Goal: Task Accomplishment & Management: Complete application form

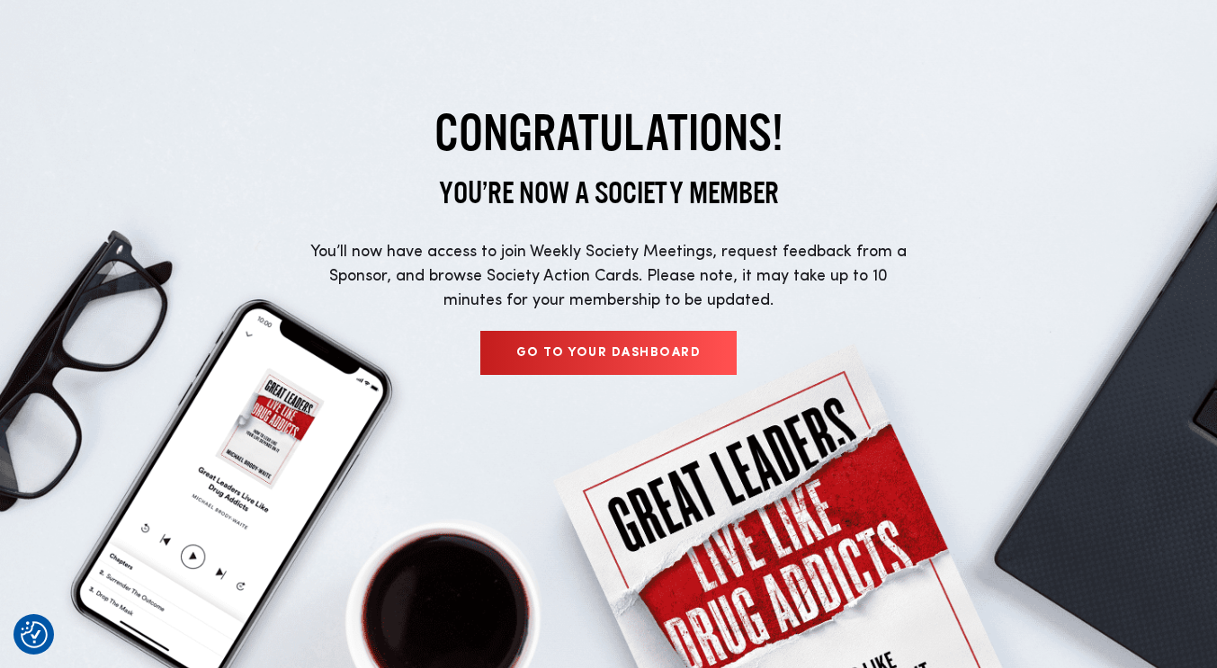
click at [550, 350] on link "Go to your dashboard" at bounding box center [608, 353] width 256 height 44
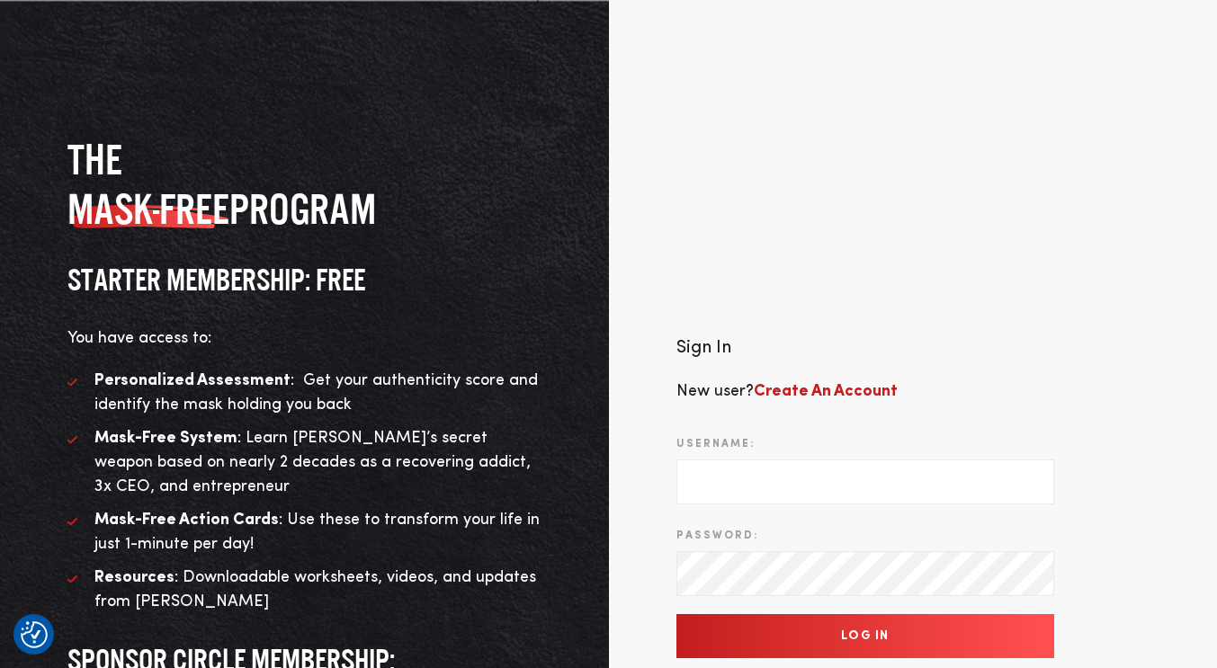
click at [746, 484] on input "Username:" at bounding box center [865, 482] width 378 height 45
type input "jennybox21@gmail.com"
click at [768, 629] on input "Log In" at bounding box center [865, 636] width 378 height 44
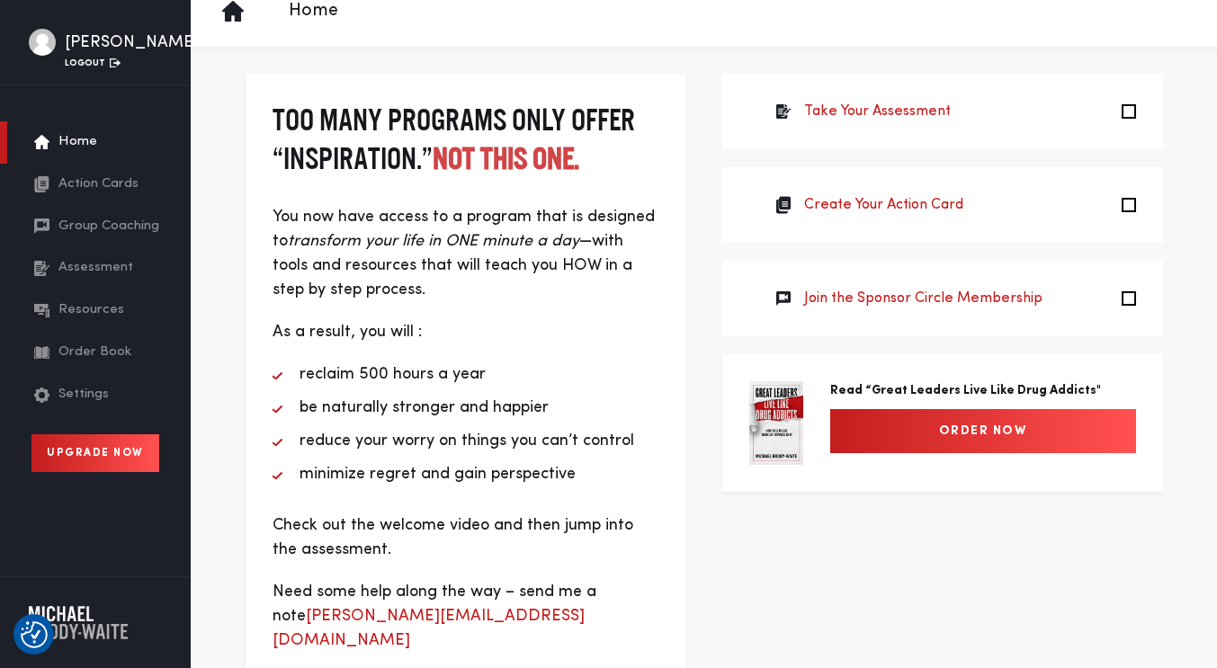
scroll to position [22, 0]
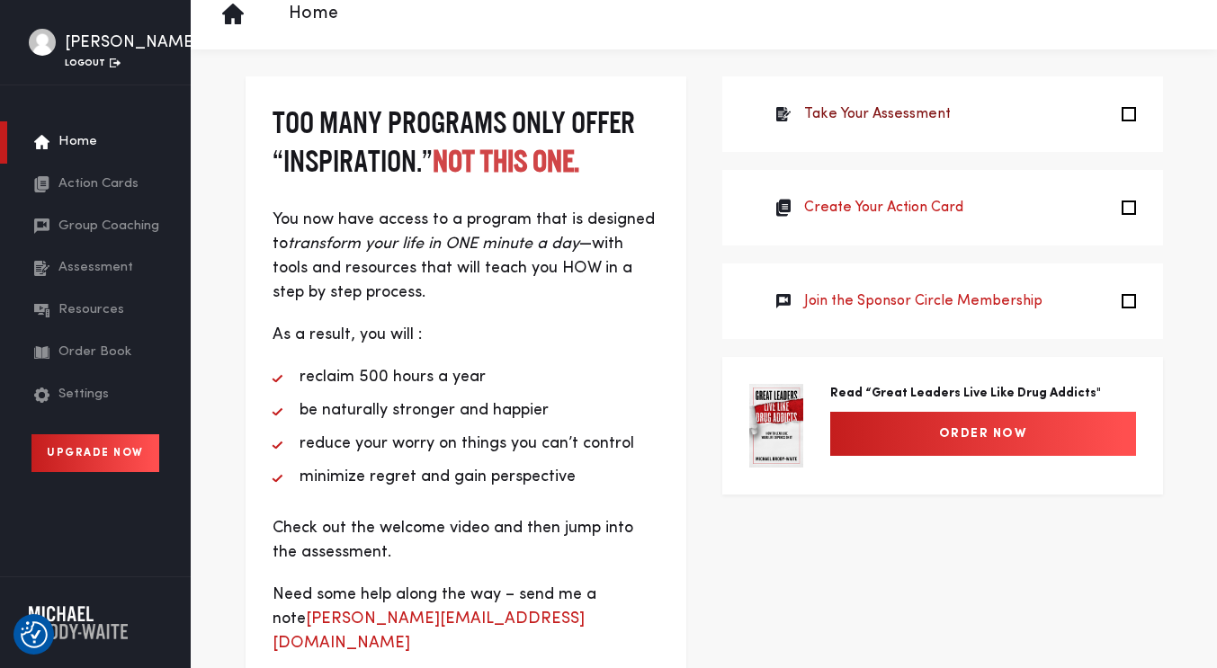
click at [912, 111] on link "Take Your Assessment" at bounding box center [877, 114] width 147 height 22
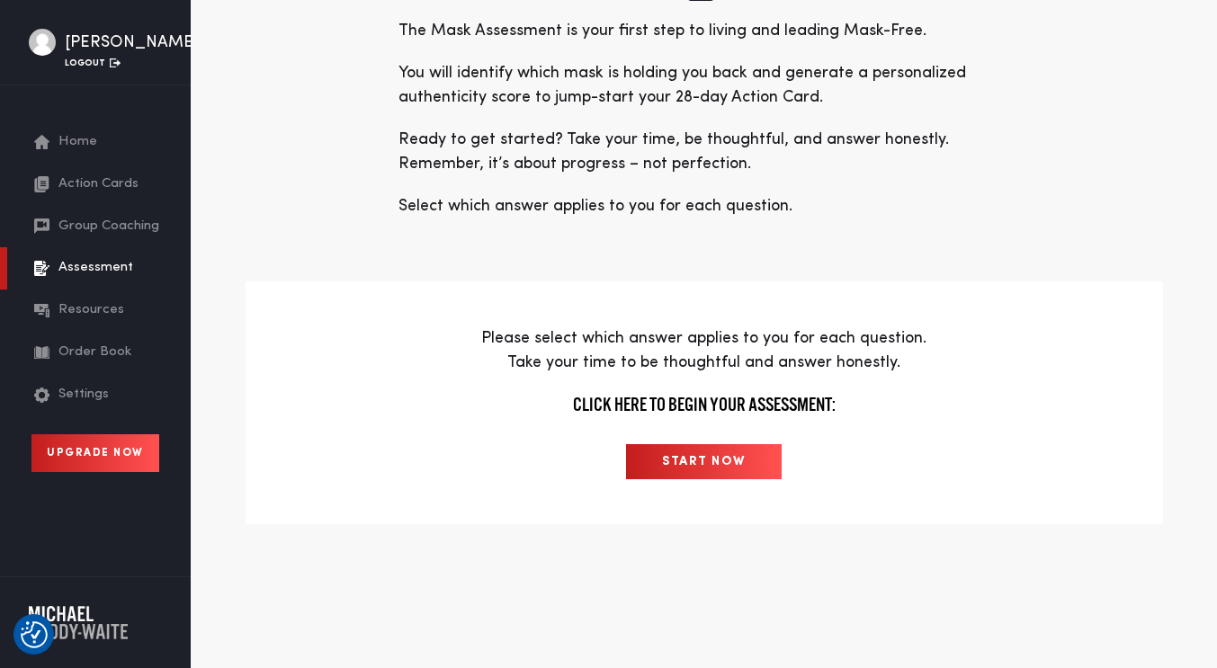
scroll to position [284, 0]
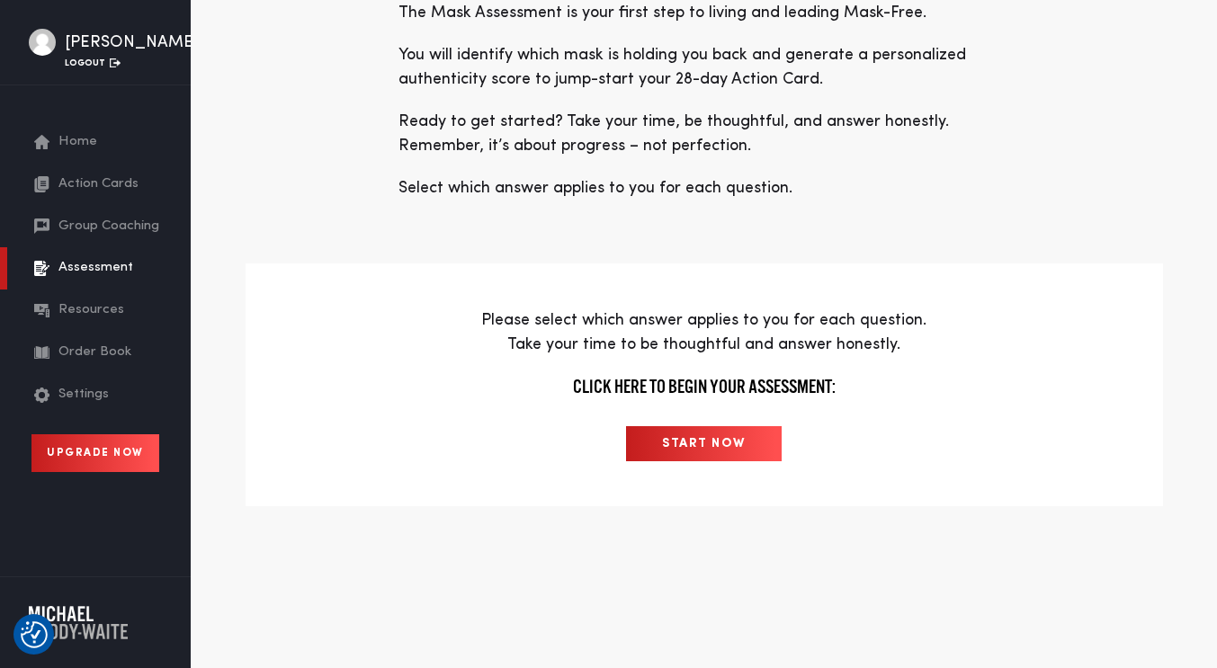
click at [682, 455] on input "START NOW" at bounding box center [704, 443] width 156 height 35
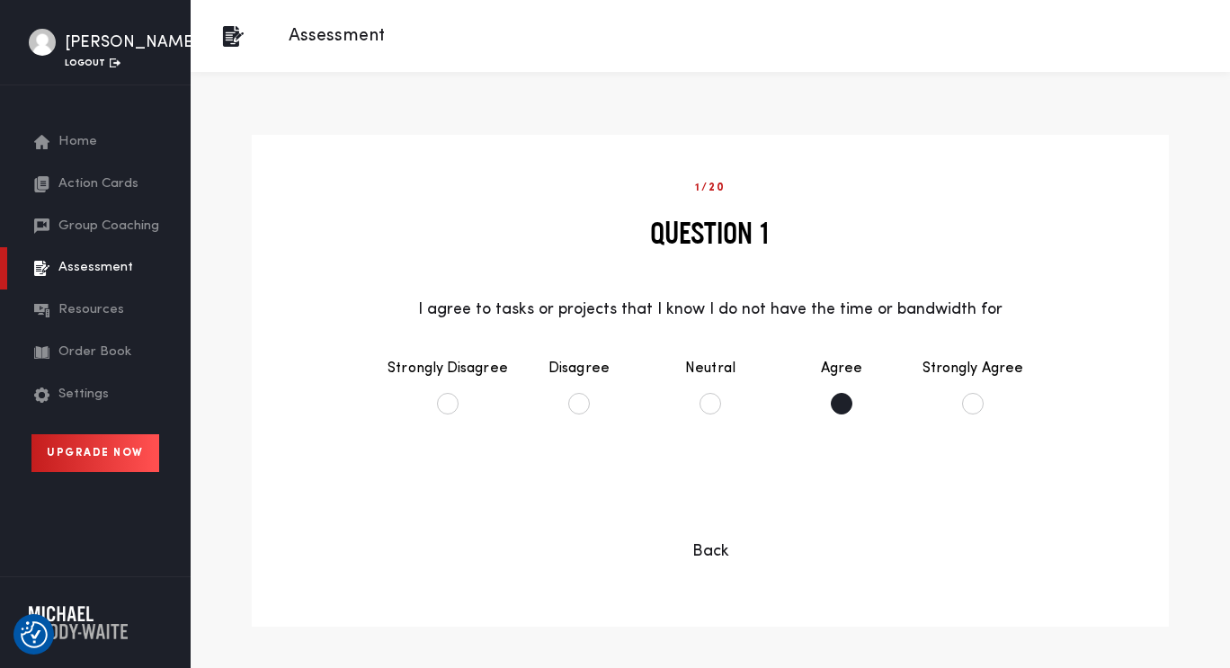
click at [839, 398] on li "Agree" at bounding box center [841, 386] width 131 height 93
click at [737, 496] on button "Continue" at bounding box center [711, 500] width 146 height 44
click at [587, 402] on li "Disagree" at bounding box center [579, 386] width 131 height 93
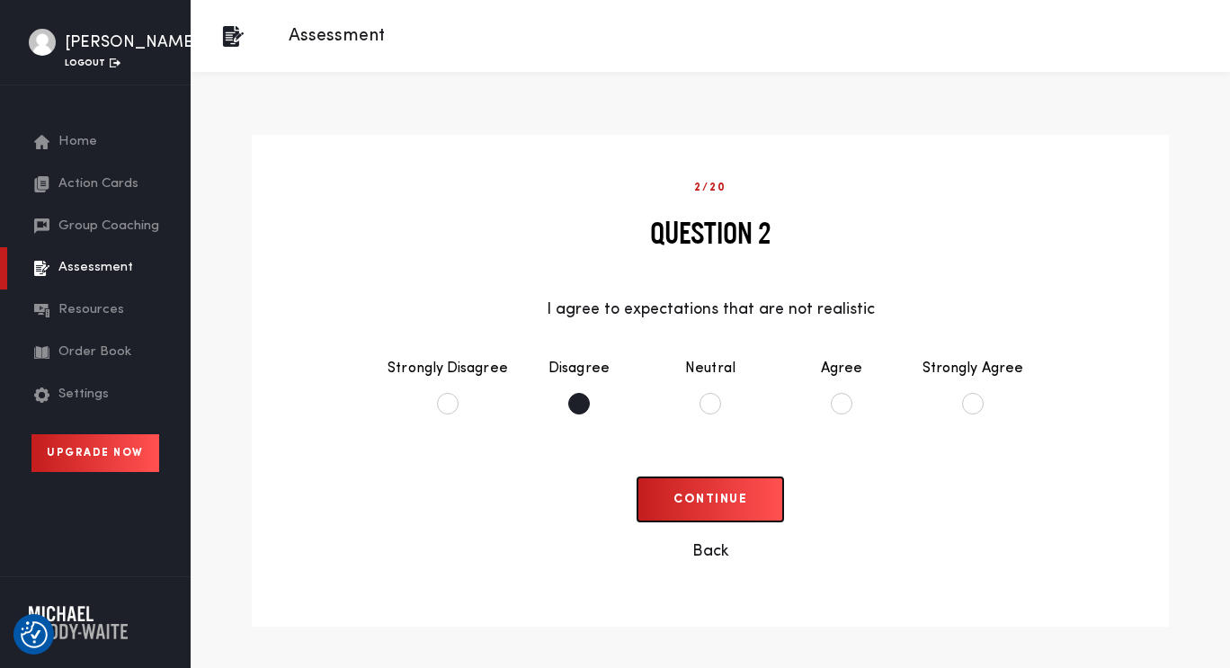
click at [728, 491] on button "Continue" at bounding box center [711, 500] width 146 height 44
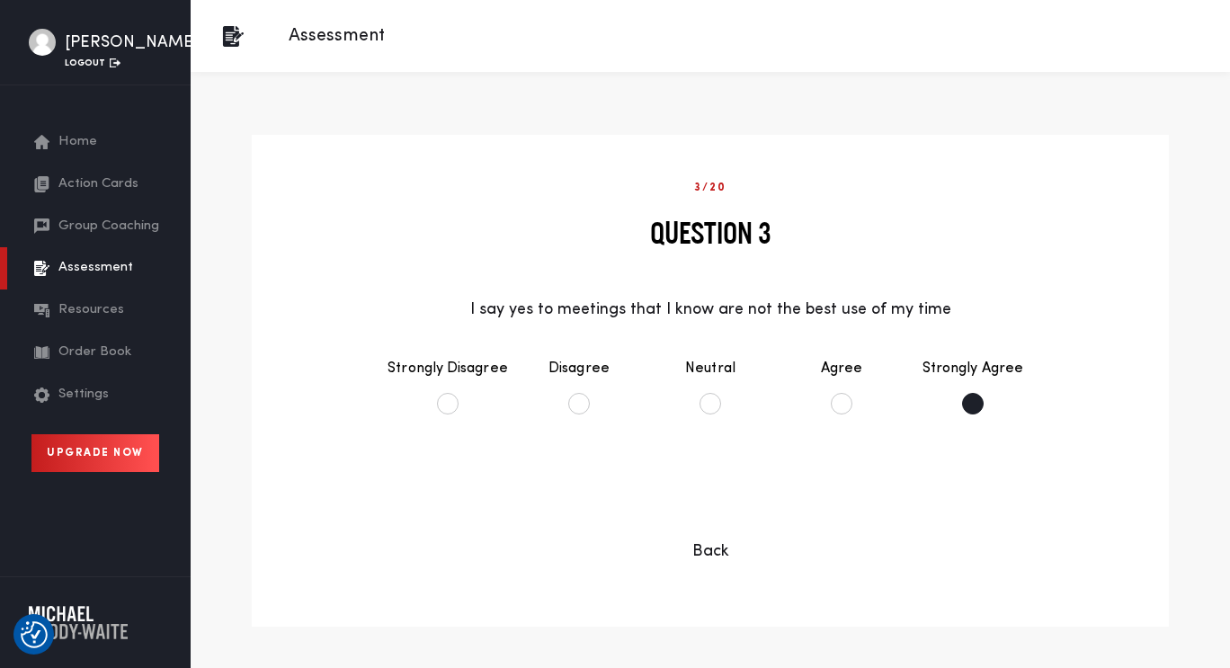
click at [968, 404] on li "Strongly Agree" at bounding box center [972, 386] width 131 height 93
click at [737, 502] on button "Continue" at bounding box center [711, 500] width 146 height 44
click at [837, 400] on li "Agree" at bounding box center [841, 386] width 131 height 93
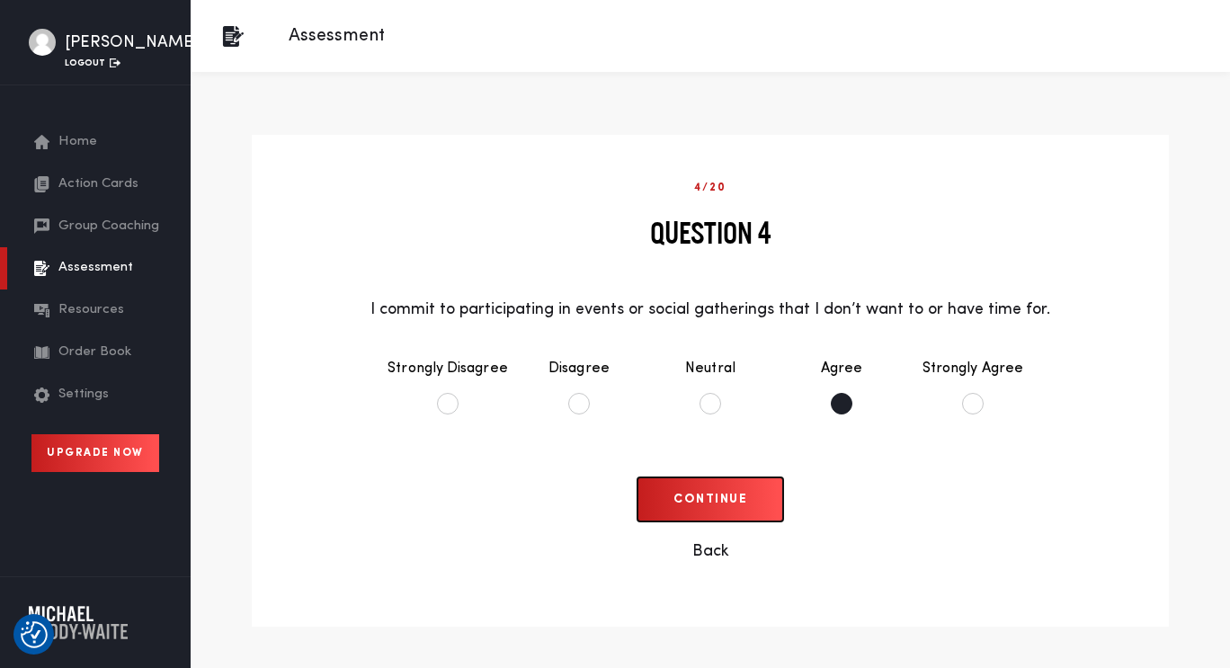
click at [730, 496] on button "Continue" at bounding box center [711, 500] width 146 height 44
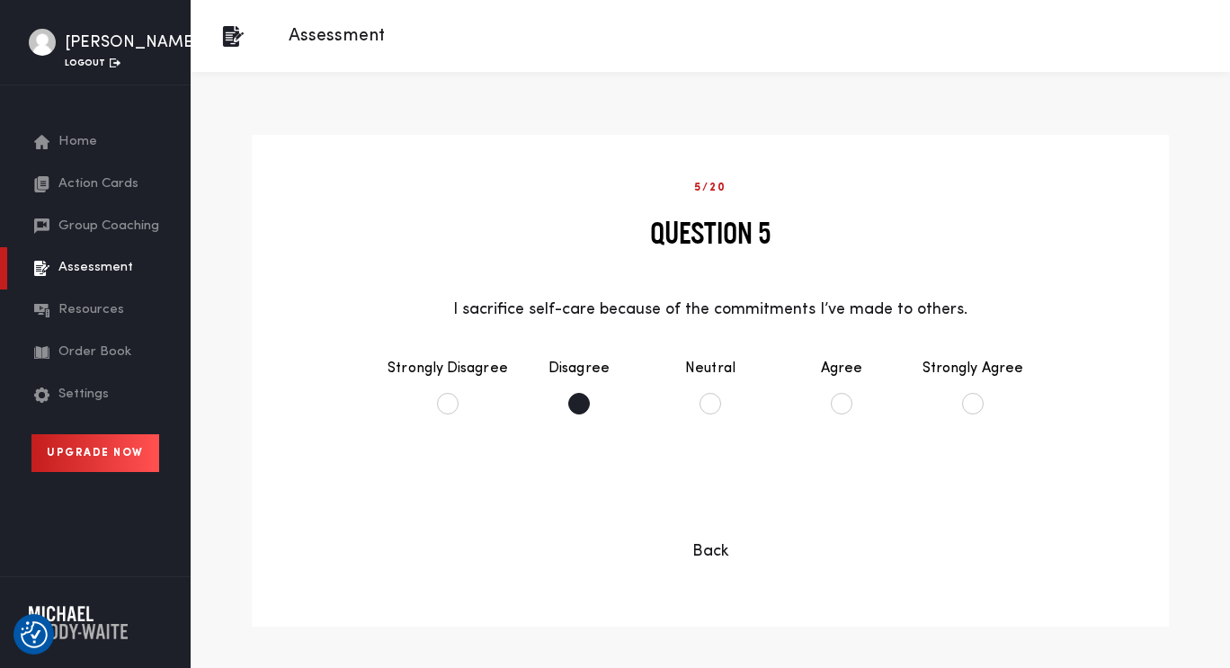
click at [579, 406] on li "Disagree" at bounding box center [579, 386] width 131 height 93
click at [721, 499] on button "Continue" at bounding box center [711, 500] width 146 height 44
click at [845, 403] on li "Agree" at bounding box center [841, 386] width 131 height 93
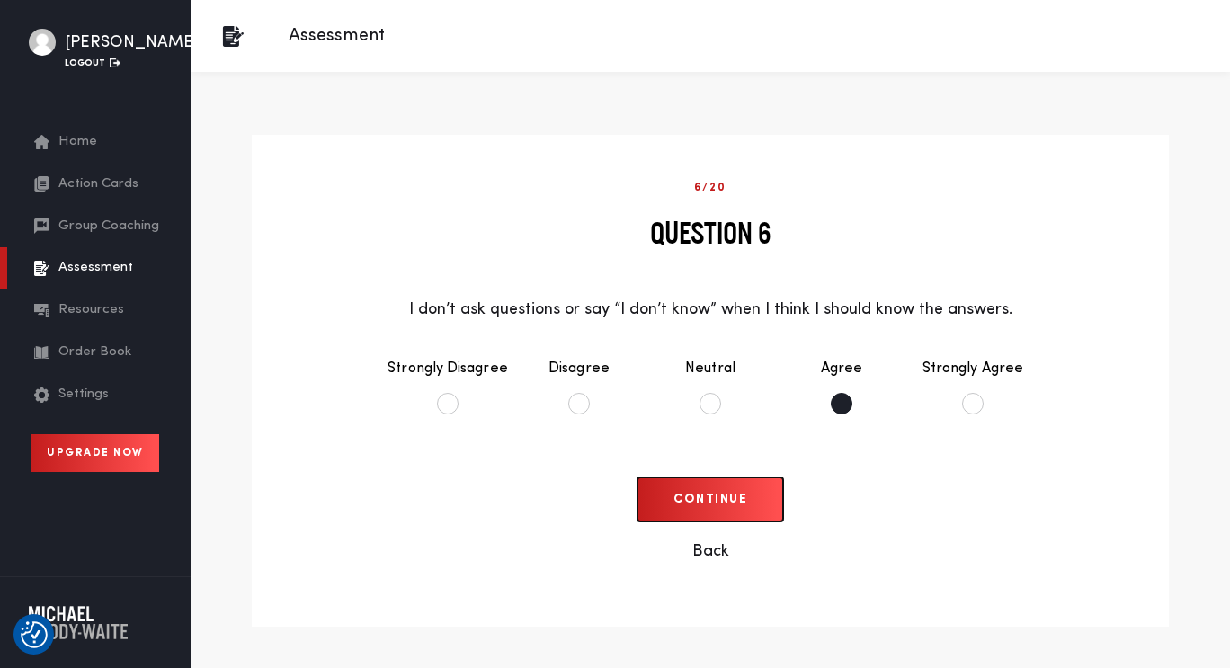
click at [732, 505] on button "Continue" at bounding box center [711, 500] width 146 height 44
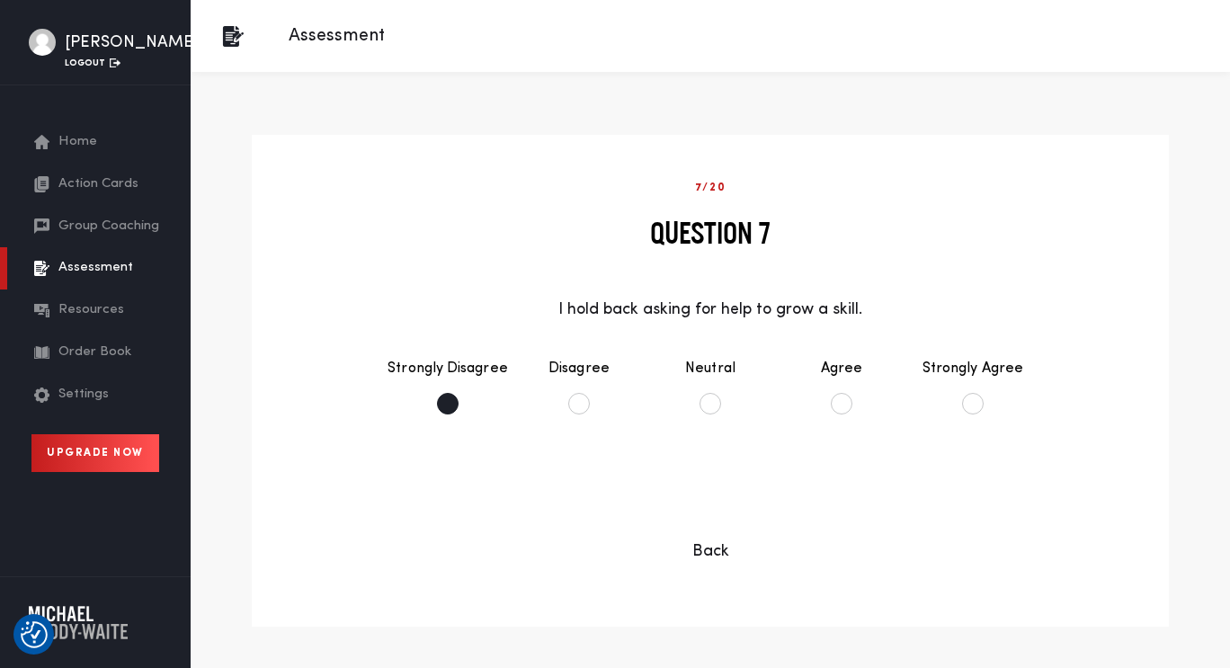
click at [453, 398] on li "Strongly Disagree" at bounding box center [447, 386] width 131 height 93
click at [743, 493] on button "Continue" at bounding box center [711, 500] width 146 height 44
click at [579, 403] on li "Disagree" at bounding box center [579, 386] width 131 height 93
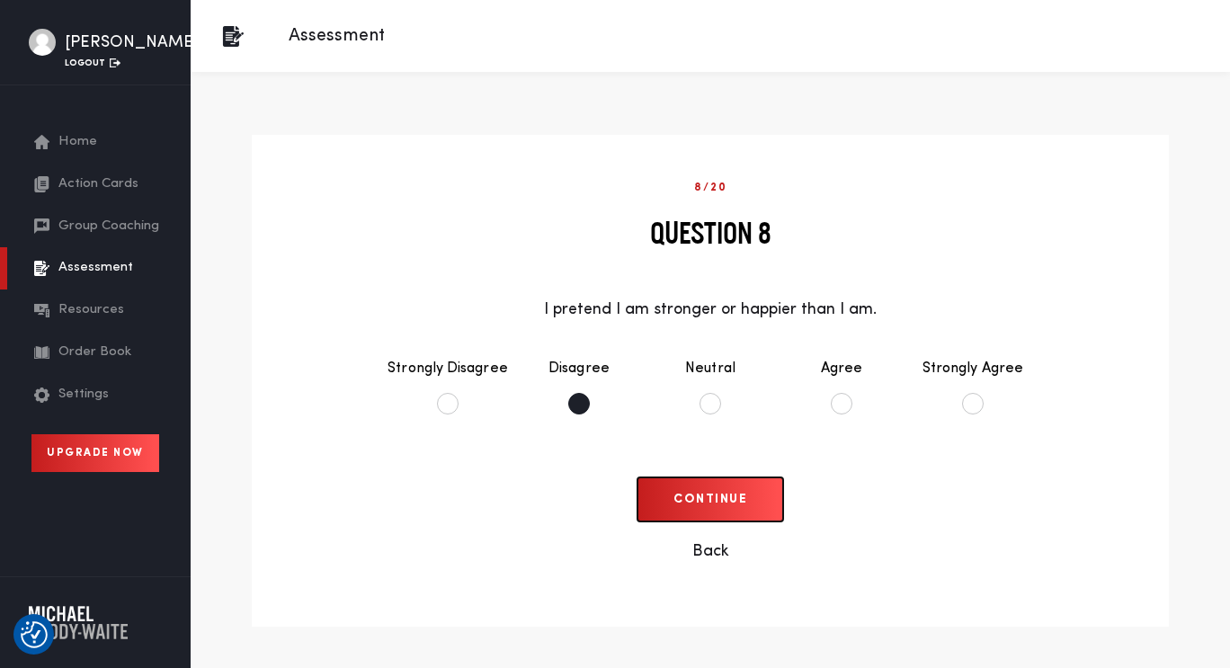
click at [703, 506] on button "Continue" at bounding box center [711, 500] width 146 height 44
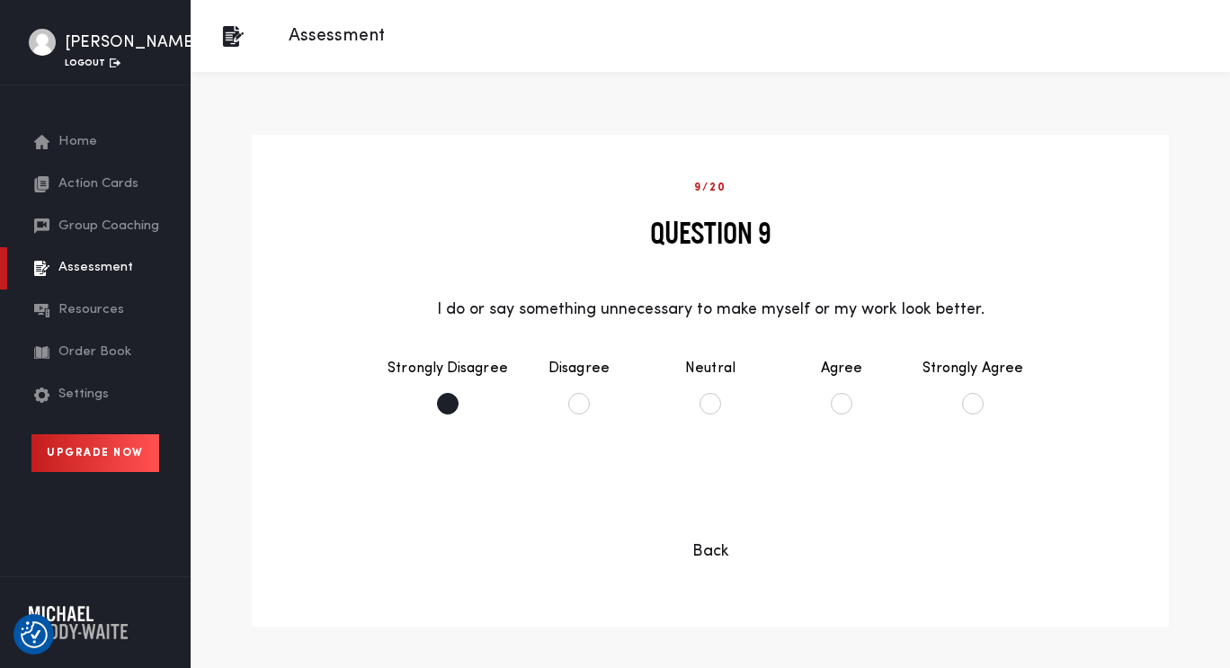
click at [441, 398] on li "Strongly Disagree" at bounding box center [447, 386] width 131 height 93
click at [697, 496] on button "Continue" at bounding box center [711, 500] width 146 height 44
click at [457, 400] on li "Strongly Disagree" at bounding box center [447, 386] width 131 height 93
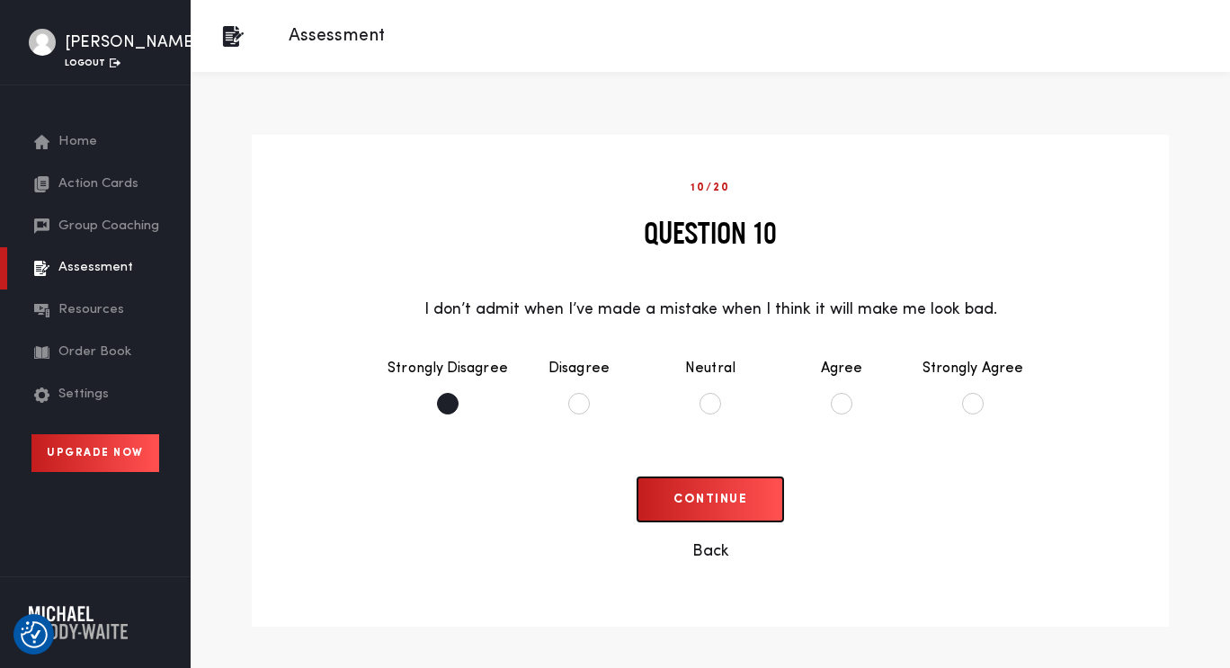
click at [693, 486] on button "Continue" at bounding box center [711, 500] width 146 height 44
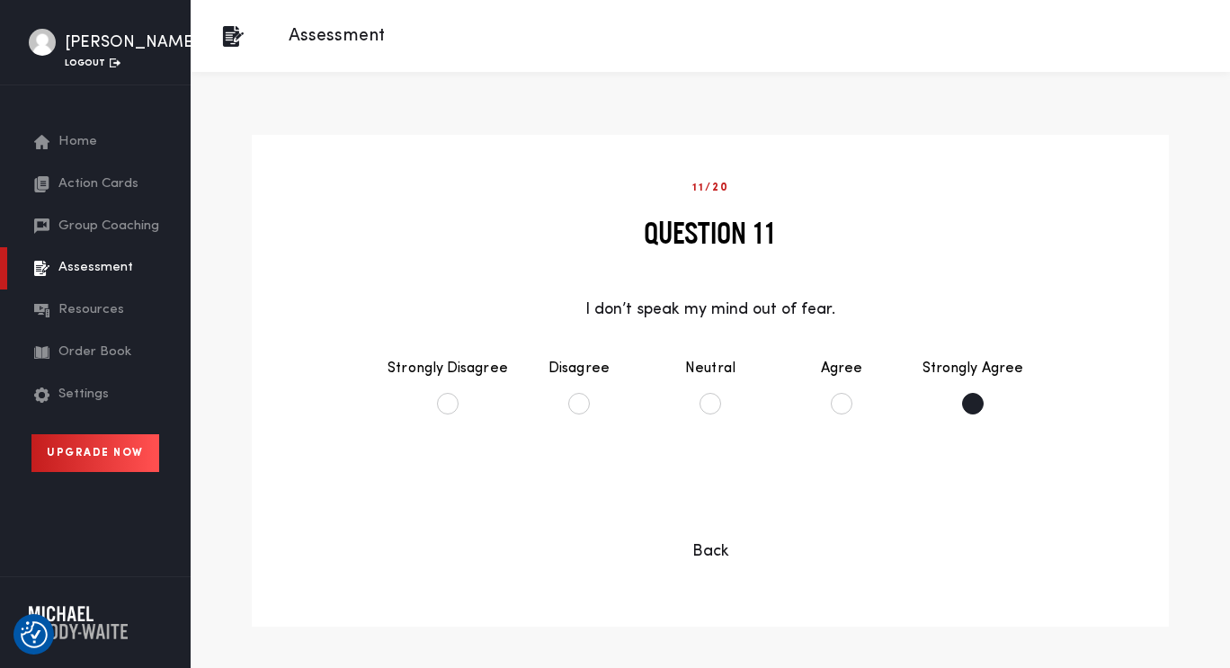
click at [969, 412] on li "Strongly Agree" at bounding box center [972, 386] width 131 height 93
click at [713, 496] on button "Continue" at bounding box center [711, 500] width 146 height 44
click at [970, 403] on li "Strongly Agree" at bounding box center [972, 386] width 131 height 93
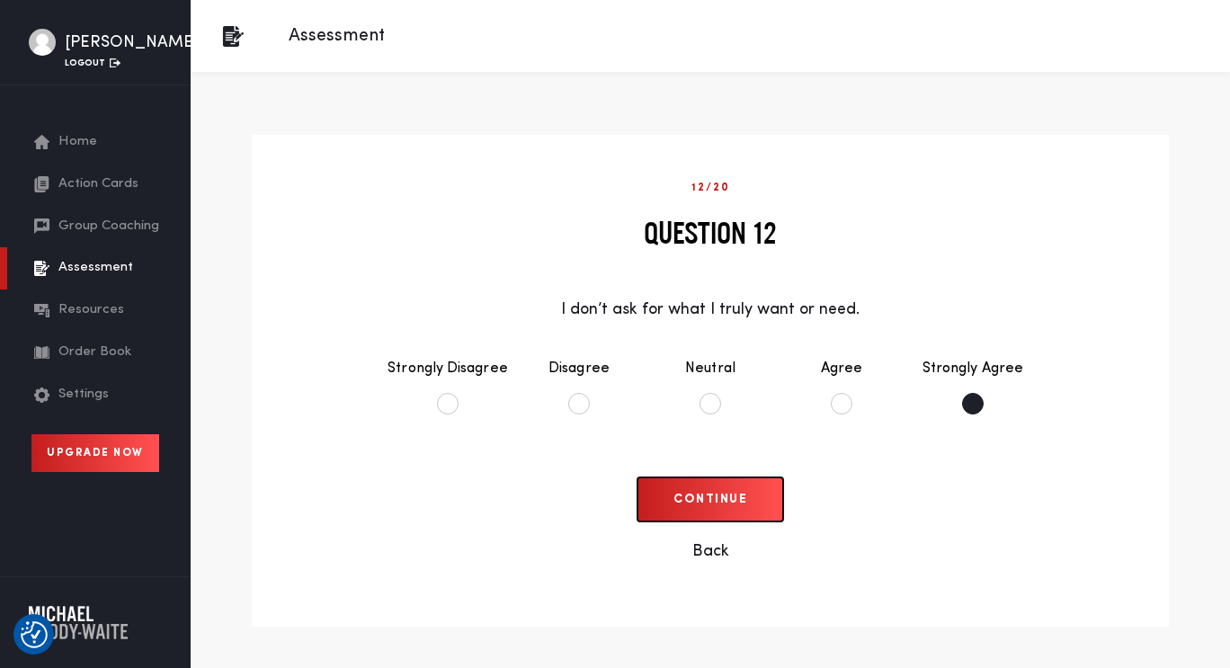
click at [725, 493] on button "Continue" at bounding box center [711, 500] width 146 height 44
click at [978, 400] on li "Strongly Agree" at bounding box center [972, 386] width 131 height 93
click at [724, 499] on button "Continue" at bounding box center [711, 500] width 146 height 44
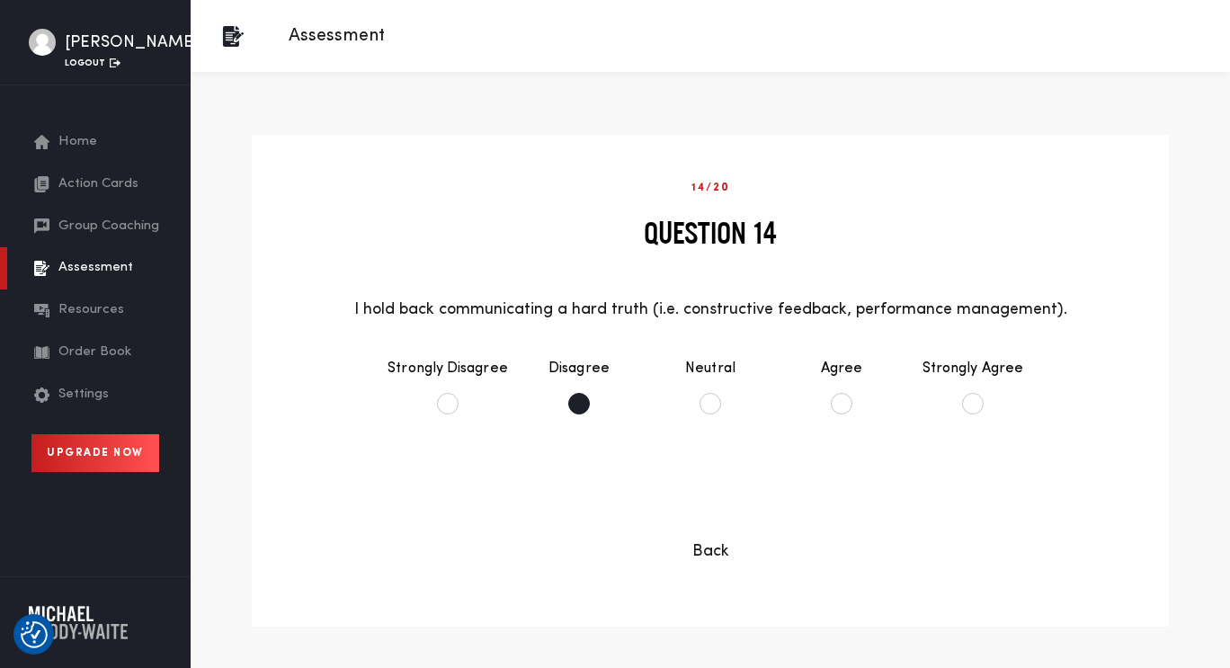
click at [578, 407] on li "Disagree" at bounding box center [579, 386] width 131 height 93
click at [706, 505] on button "Continue" at bounding box center [711, 500] width 146 height 44
click at [450, 406] on li "Strongly Disagree" at bounding box center [447, 386] width 131 height 93
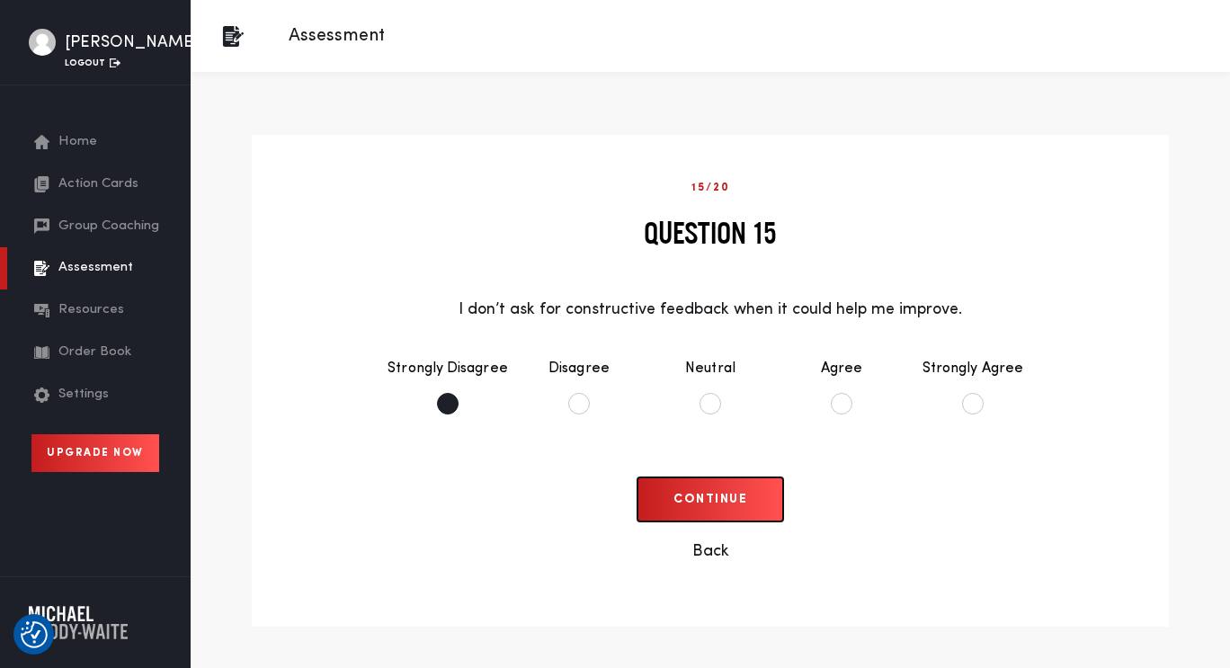
click at [721, 494] on button "Continue" at bounding box center [711, 500] width 146 height 44
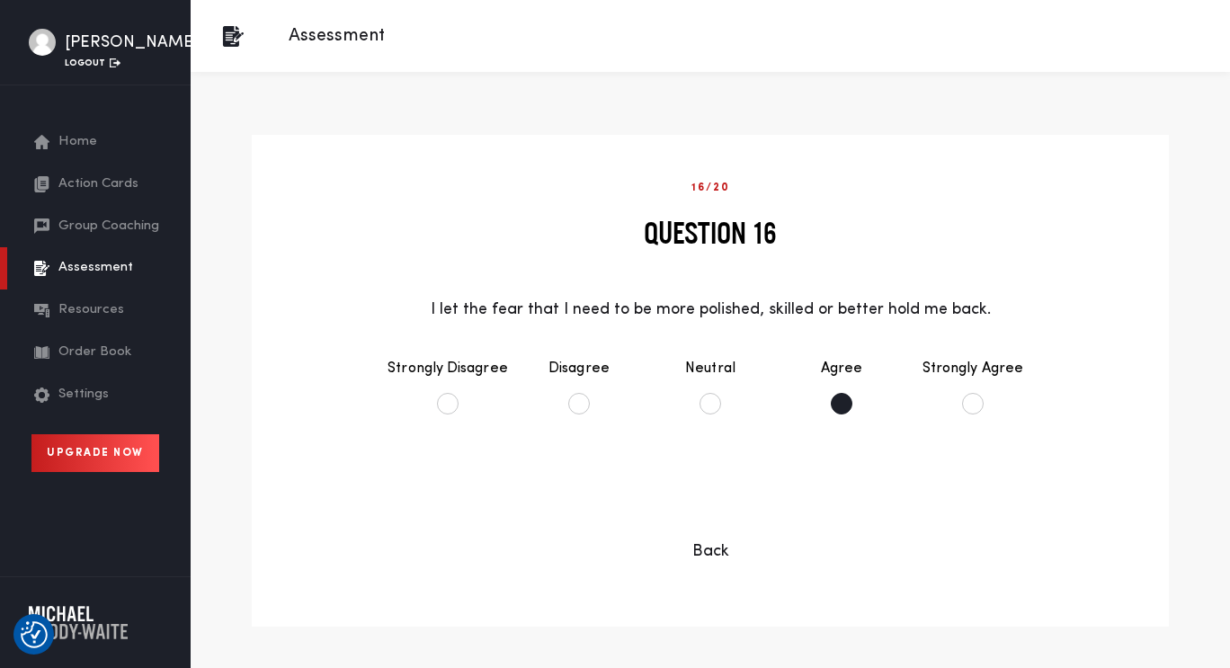
click at [842, 407] on li "Agree" at bounding box center [841, 386] width 131 height 93
click at [754, 497] on button "Continue" at bounding box center [711, 500] width 146 height 44
click at [845, 398] on li "Agree" at bounding box center [841, 386] width 131 height 93
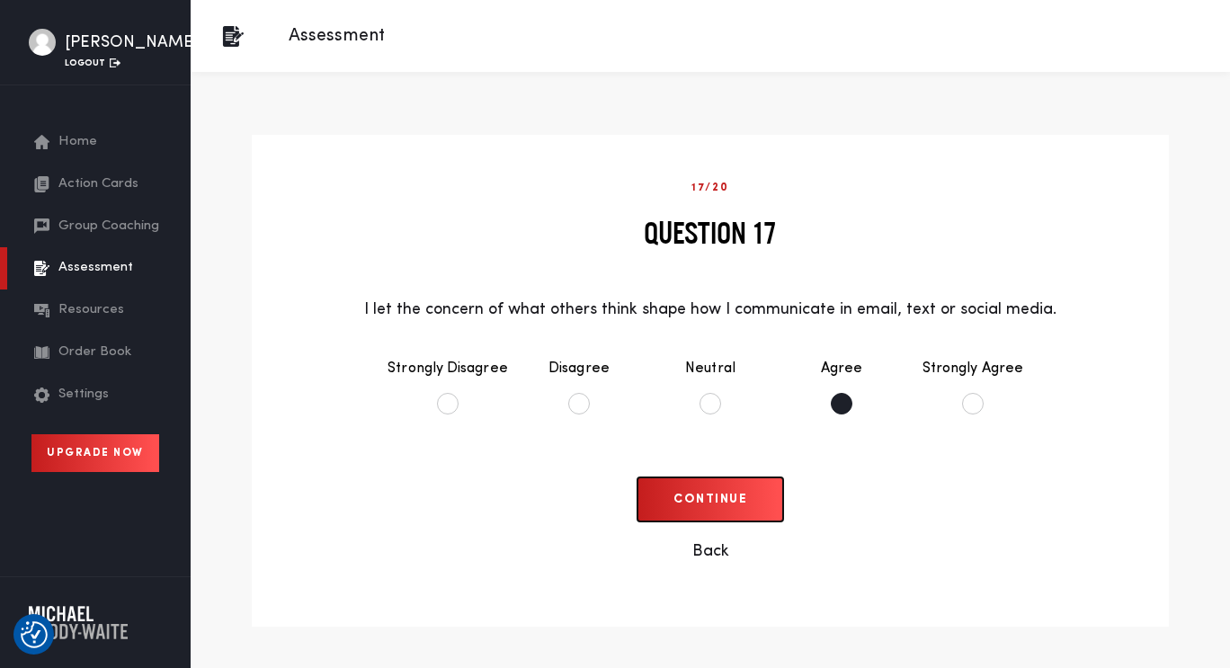
click at [698, 491] on button "Continue" at bounding box center [711, 500] width 146 height 44
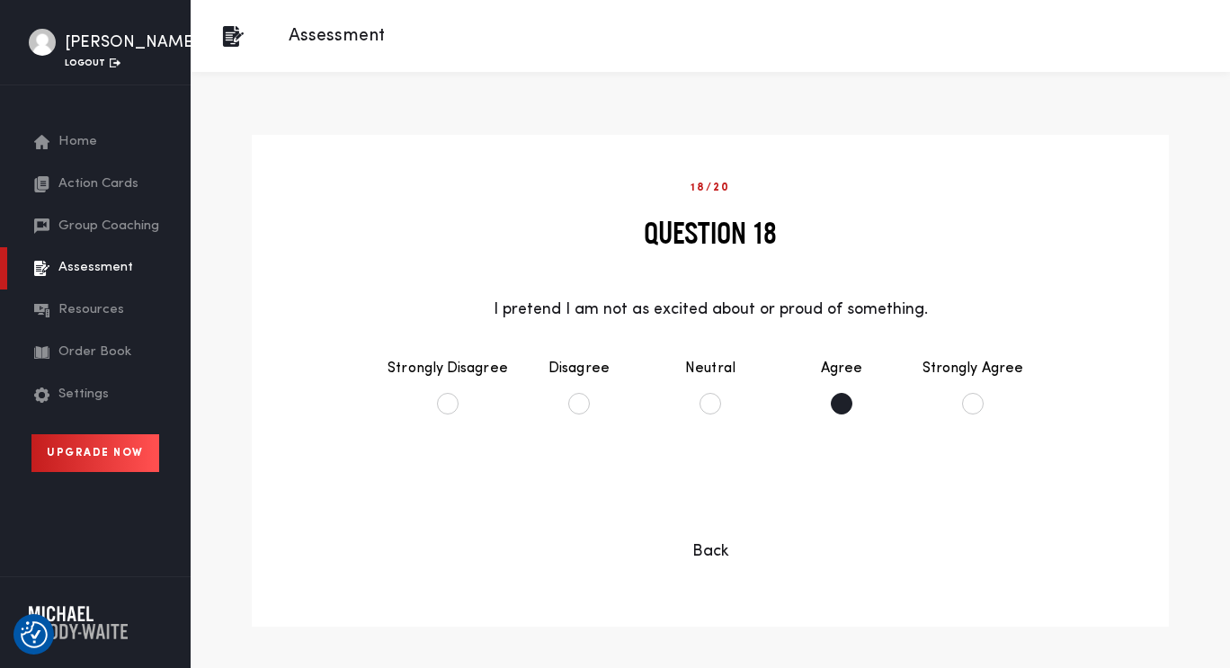
click at [843, 390] on li "Agree" at bounding box center [841, 386] width 131 height 93
click at [702, 496] on button "Continue" at bounding box center [711, 500] width 146 height 44
click at [840, 402] on li "Agree" at bounding box center [841, 386] width 131 height 93
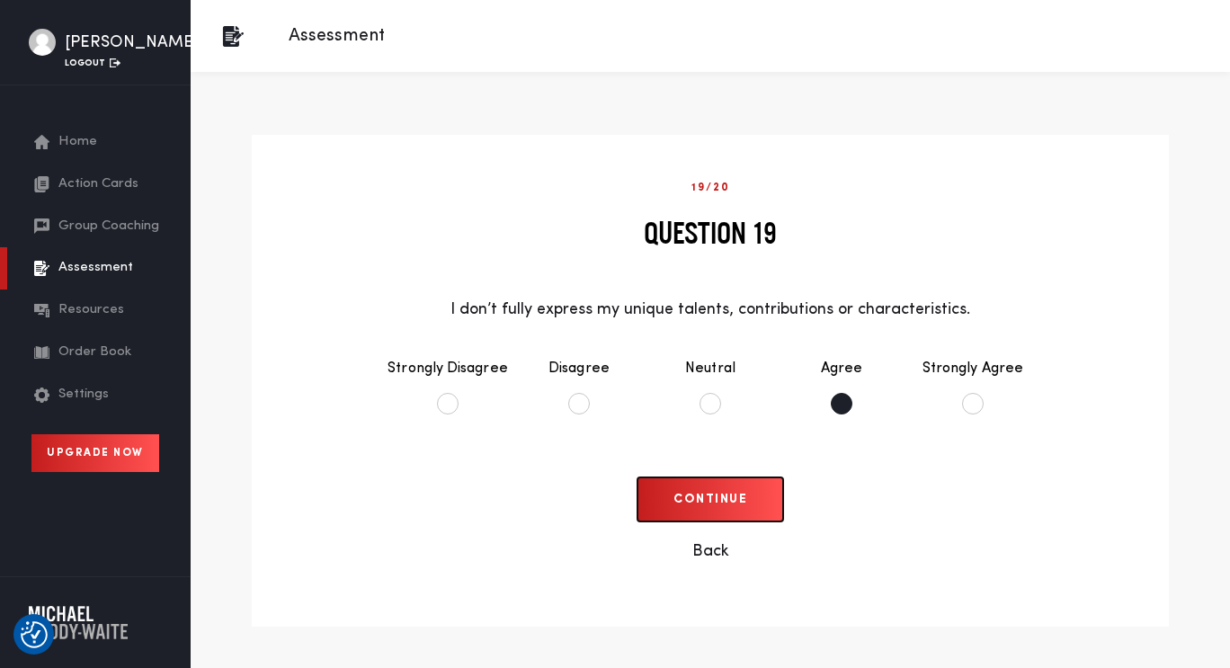
click at [712, 505] on button "Continue" at bounding box center [711, 500] width 146 height 44
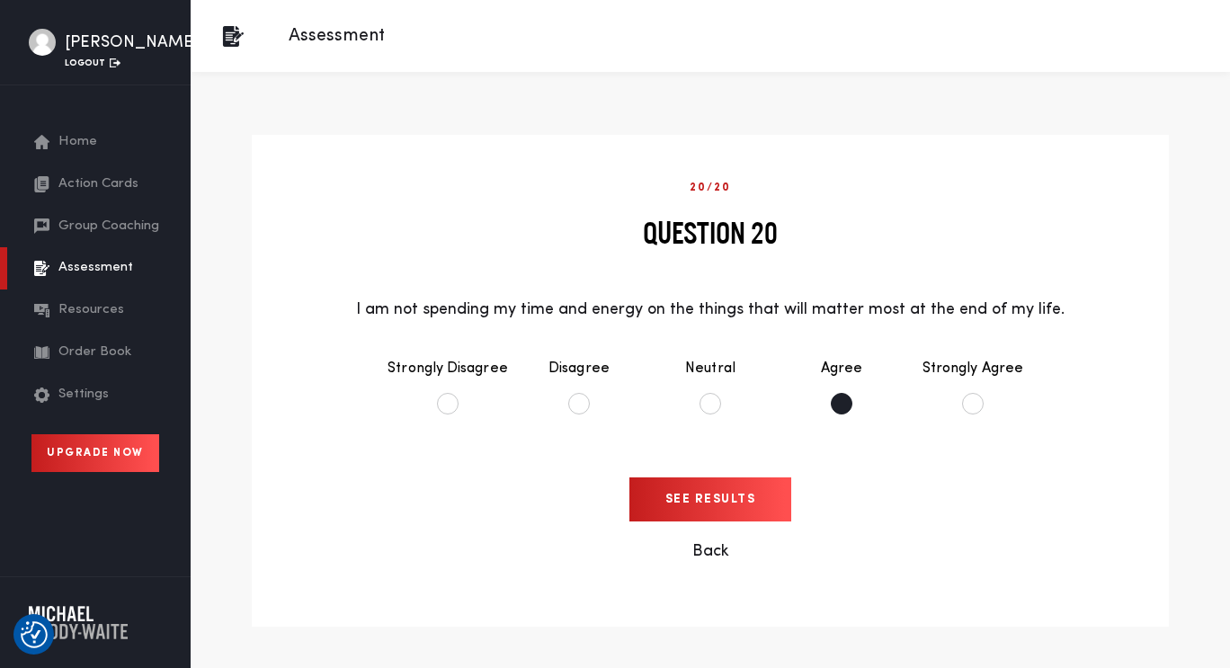
click at [845, 399] on li "Agree" at bounding box center [841, 386] width 131 height 93
click at [712, 496] on input "See Results" at bounding box center [711, 500] width 163 height 44
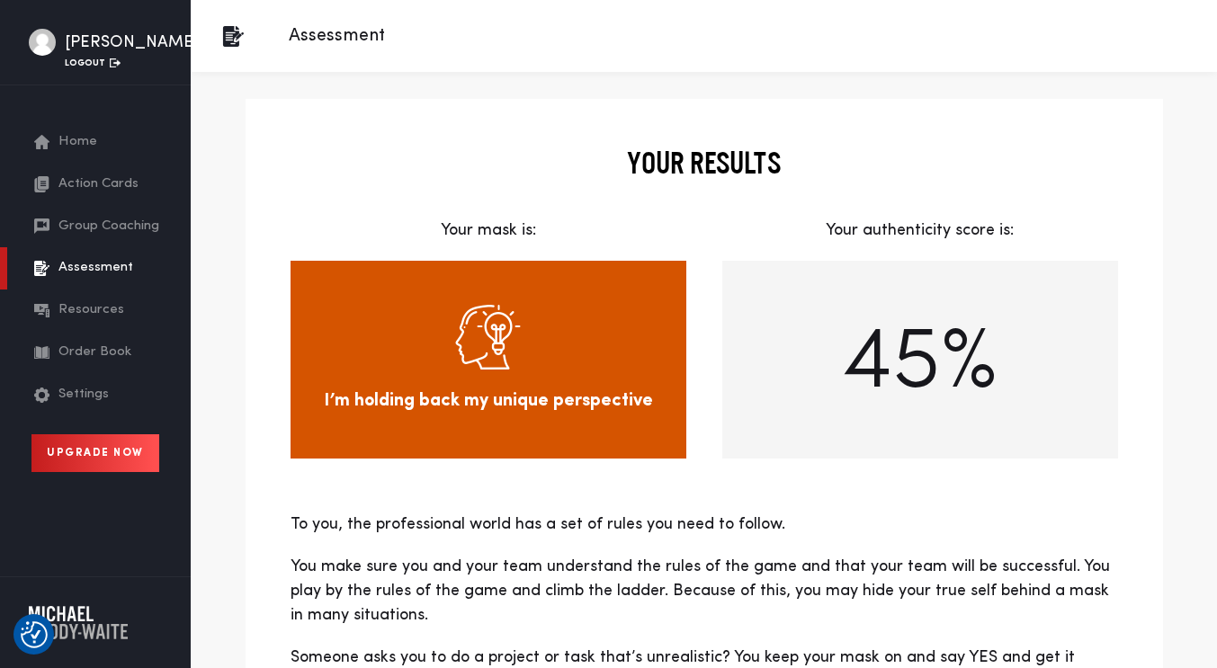
click at [104, 183] on span "Action Cards" at bounding box center [98, 184] width 80 height 21
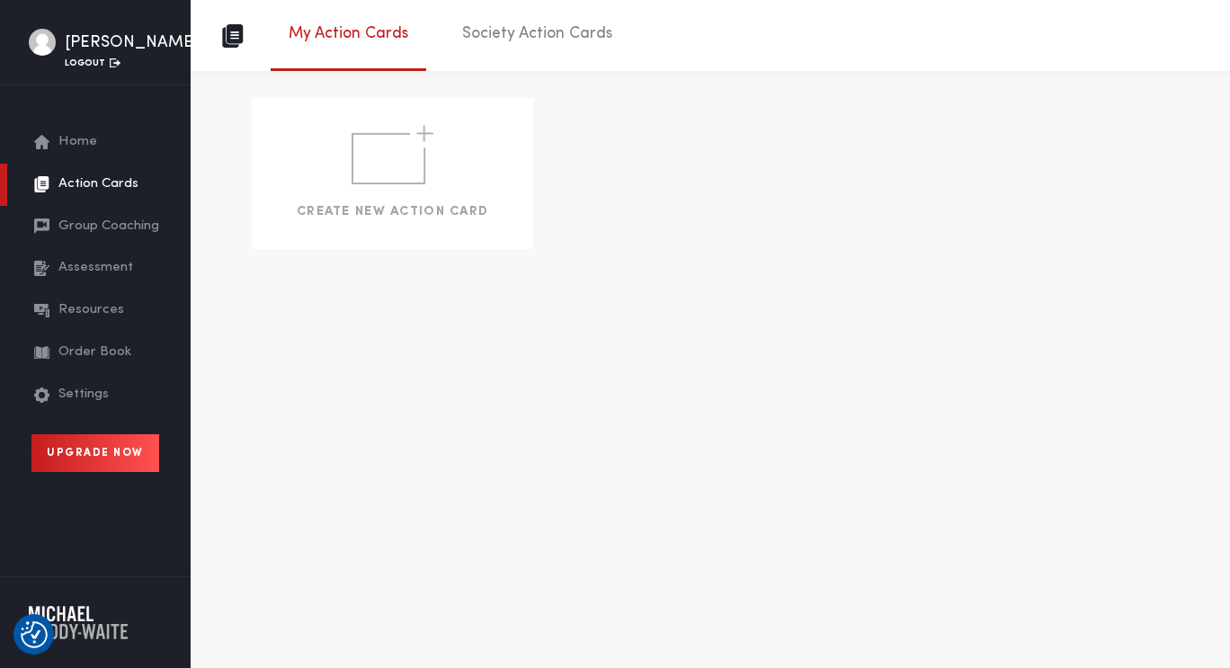
click at [534, 27] on link "Society Action Cards" at bounding box center [537, 38] width 186 height 59
click at [82, 136] on span "Home" at bounding box center [77, 142] width 39 height 21
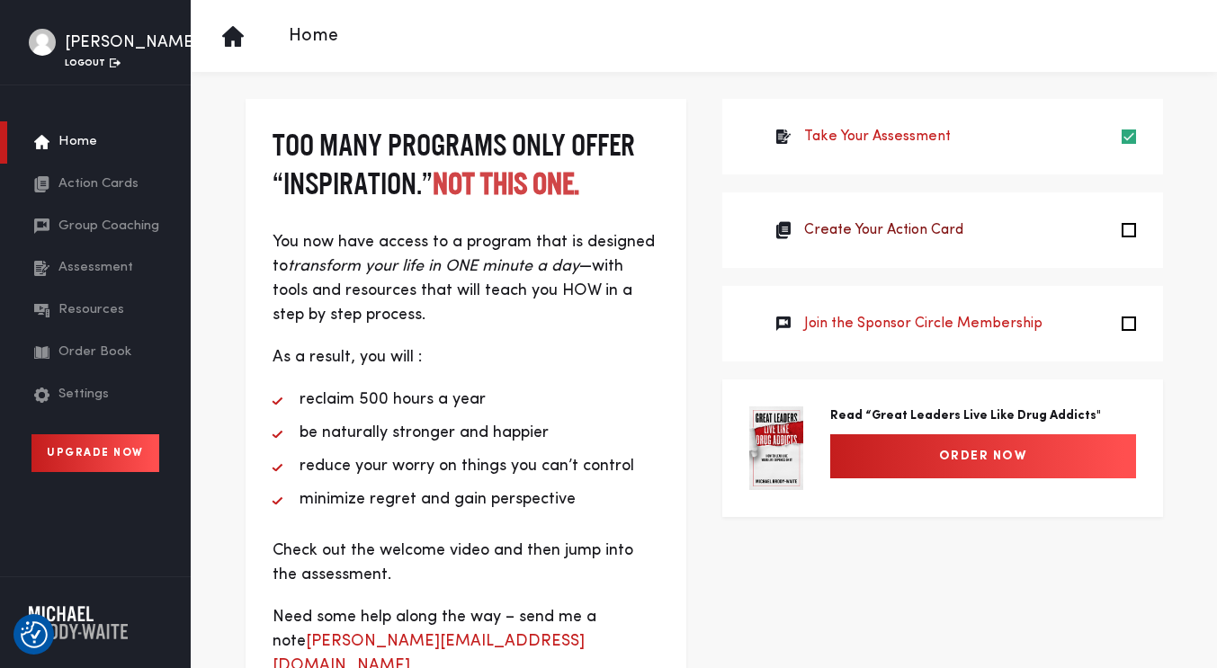
click at [916, 230] on link "Create Your Action Card" at bounding box center [883, 230] width 159 height 22
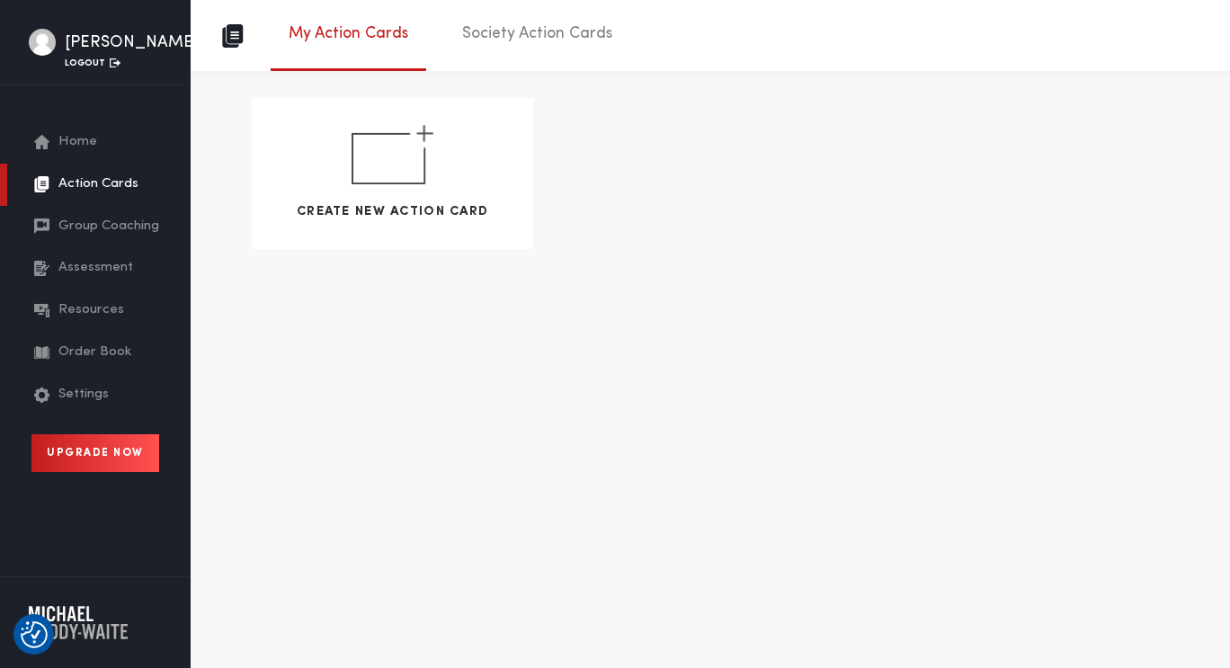
click at [399, 142] on img at bounding box center [393, 154] width 82 height 59
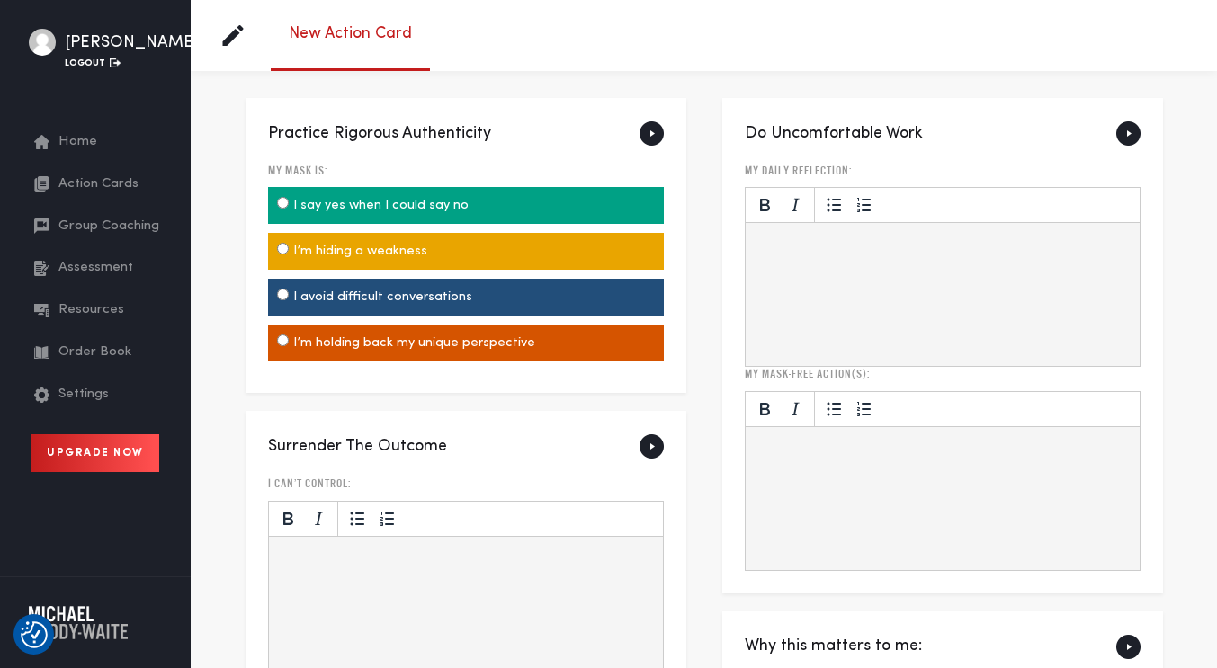
click at [277, 344] on input "I’m holding back my unique perspective" at bounding box center [283, 341] width 12 height 12
radio input "true"
click at [657, 133] on img at bounding box center [651, 133] width 24 height 24
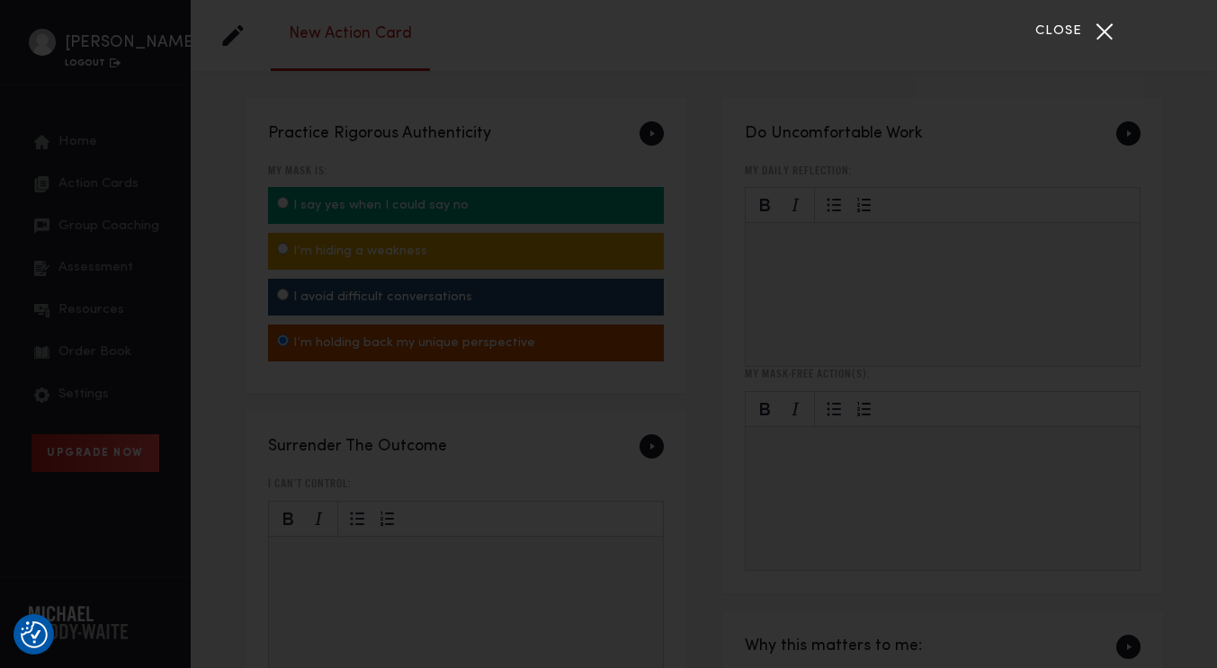
click at [1101, 26] on div "Close" at bounding box center [1104, 31] width 45 height 45
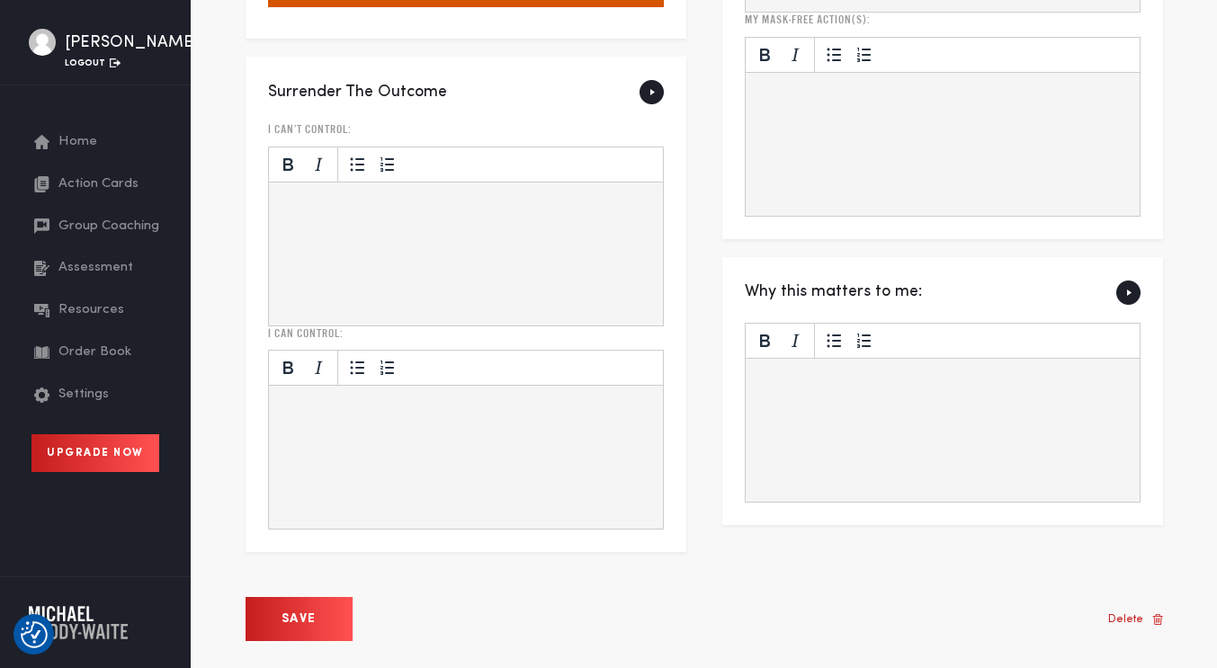
scroll to position [359, 0]
click at [319, 209] on p "Rich Text Area. Press ALT-0 for help." at bounding box center [465, 205] width 371 height 19
click at [111, 228] on span "Group Coaching" at bounding box center [108, 227] width 101 height 21
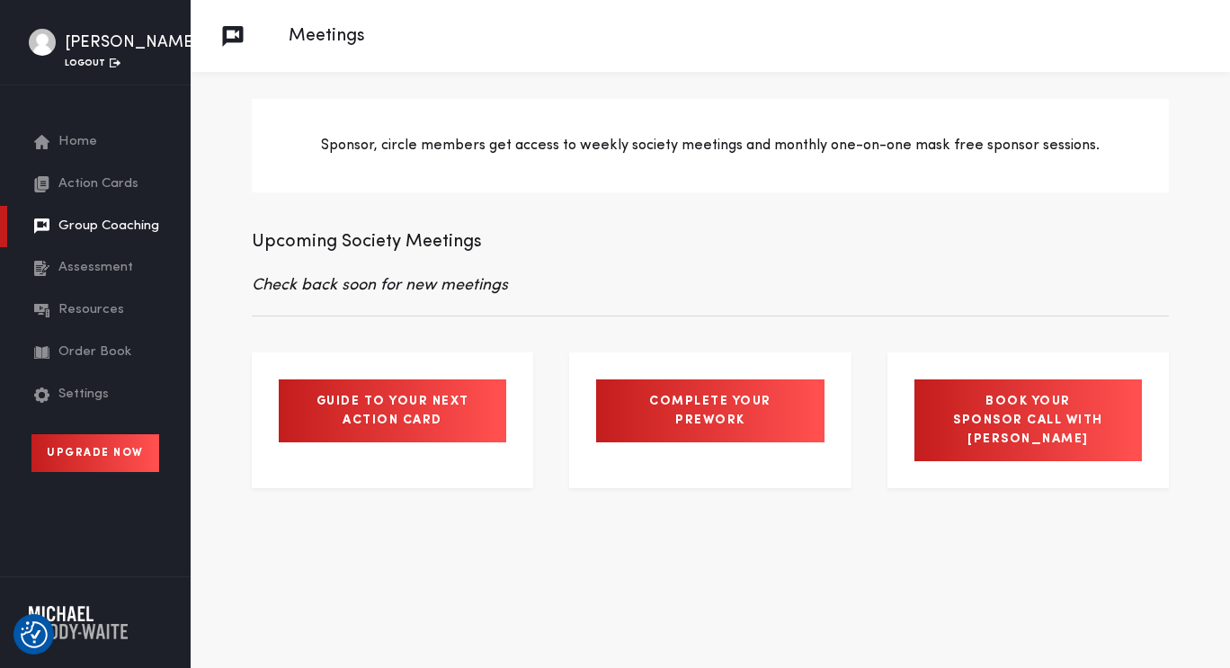
click at [98, 308] on span "Resources" at bounding box center [91, 310] width 66 height 21
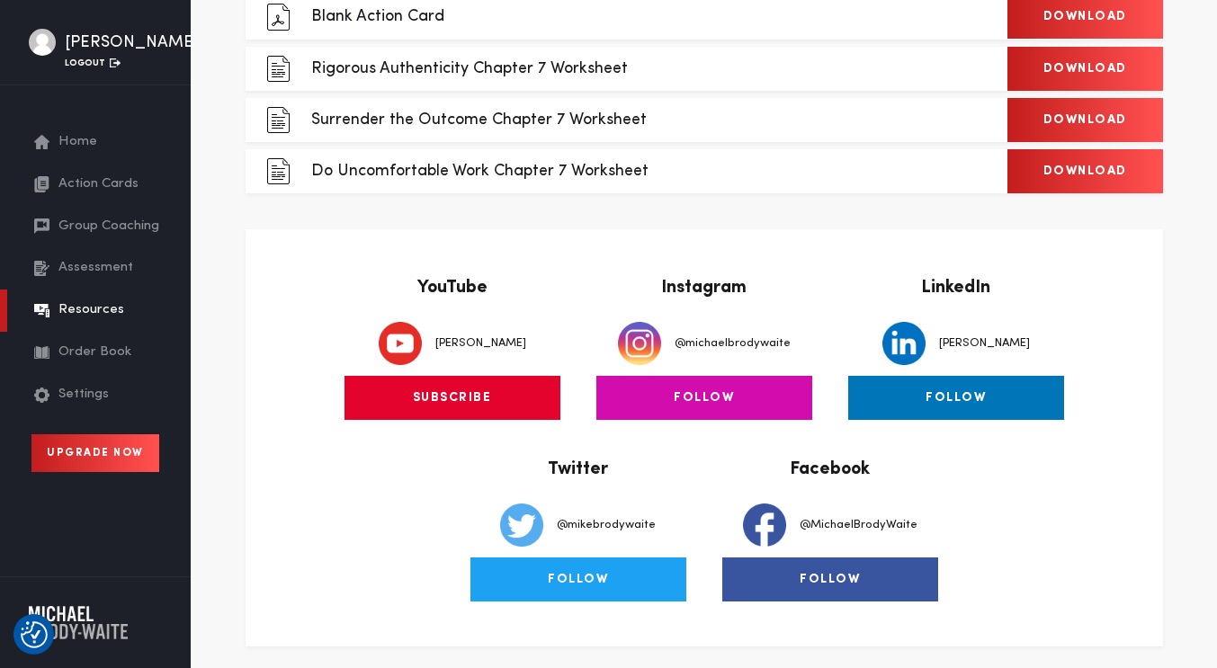
scroll to position [365, 0]
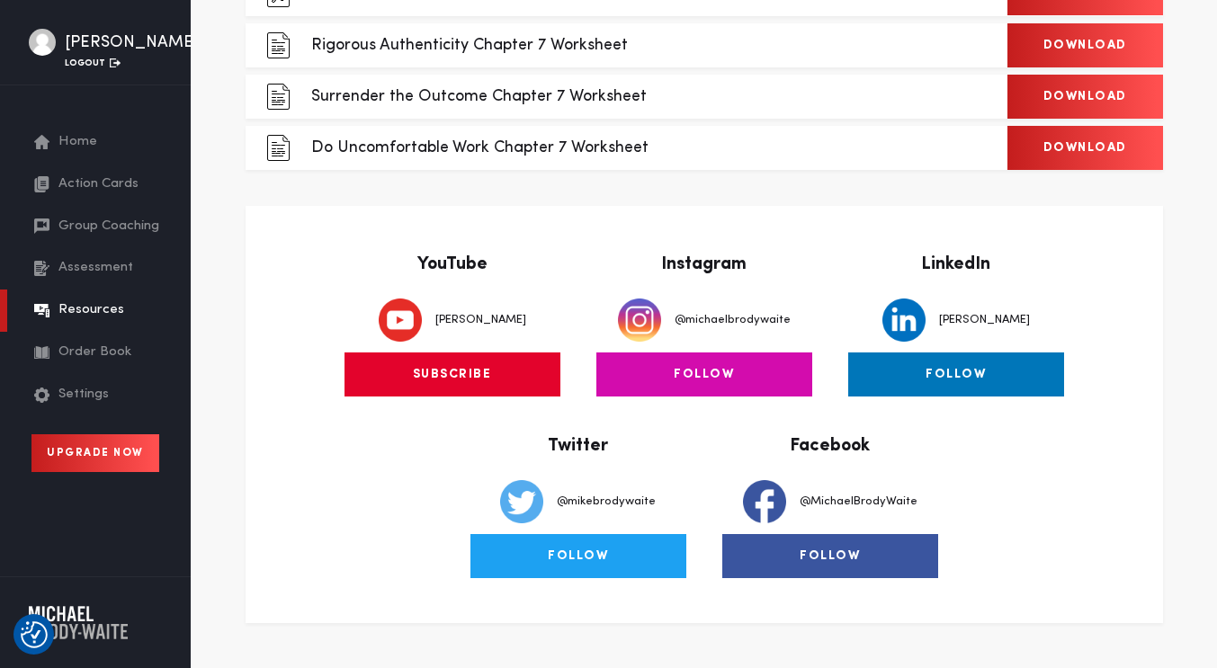
click at [714, 380] on link "FOLLOW" at bounding box center [704, 375] width 216 height 44
click at [1067, 43] on link "Download" at bounding box center [1085, 45] width 156 height 44
click at [1075, 94] on link "Download" at bounding box center [1085, 97] width 156 height 44
click at [1070, 144] on link "Download" at bounding box center [1085, 148] width 156 height 44
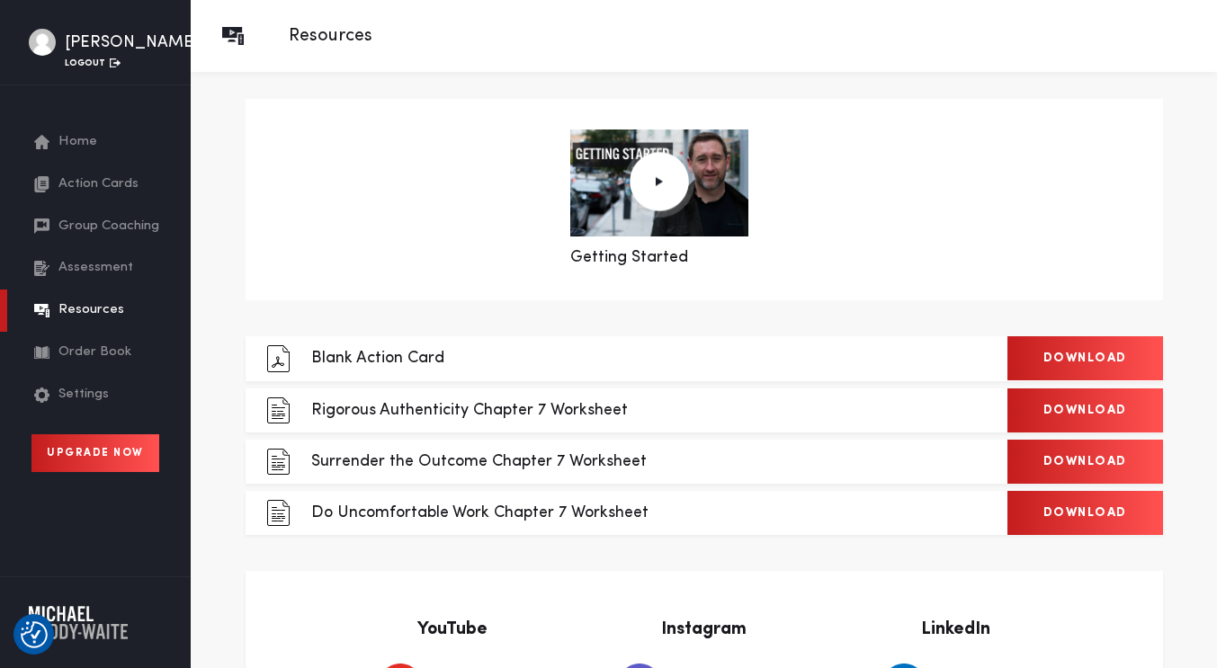
click at [1061, 357] on link "Download" at bounding box center [1085, 358] width 156 height 44
click at [49, 145] on link "Home" at bounding box center [99, 142] width 130 height 42
